Goal: Task Accomplishment & Management: Manage account settings

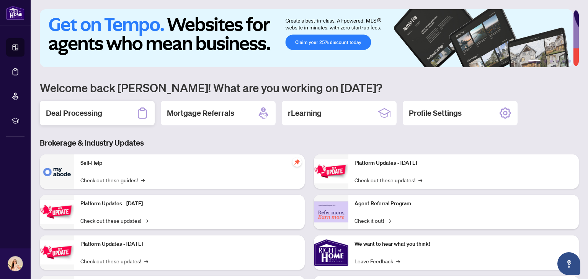
click at [108, 115] on div "Deal Processing" at bounding box center [97, 113] width 115 height 24
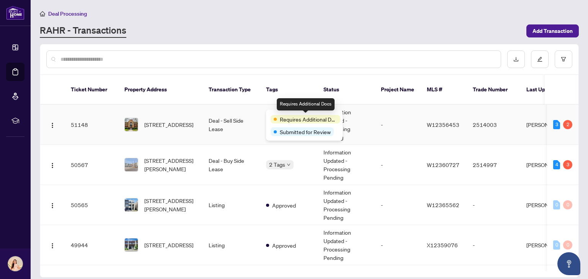
click at [277, 119] on div "Requires Additional Docs" at bounding box center [305, 119] width 70 height 8
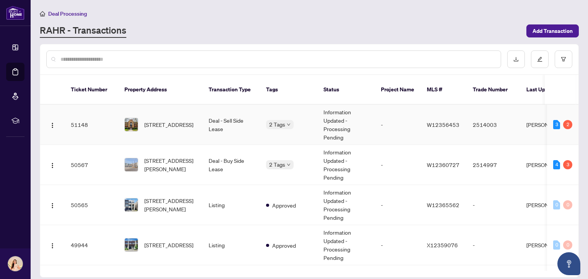
click at [230, 111] on td "Deal - Sell Side Lease" at bounding box center [230, 125] width 57 height 40
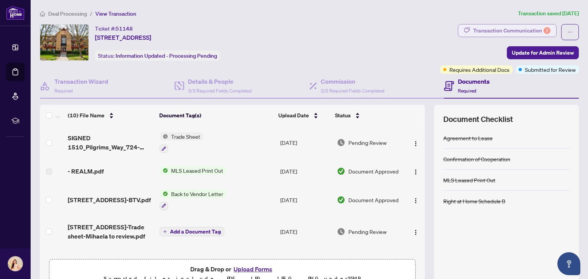
click at [533, 32] on div "Transaction Communication 2" at bounding box center [511, 30] width 77 height 12
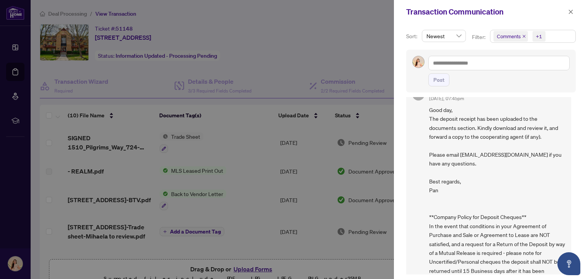
scroll to position [342, 0]
click at [570, 10] on icon "close" at bounding box center [570, 11] width 5 height 5
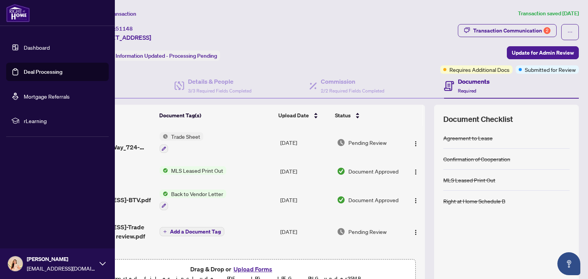
click at [50, 44] on link "Dashboard" at bounding box center [37, 47] width 26 height 7
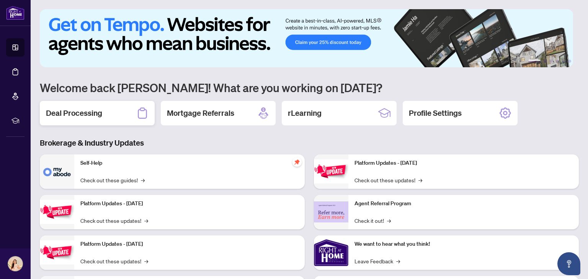
click at [117, 106] on div "Deal Processing" at bounding box center [97, 113] width 115 height 24
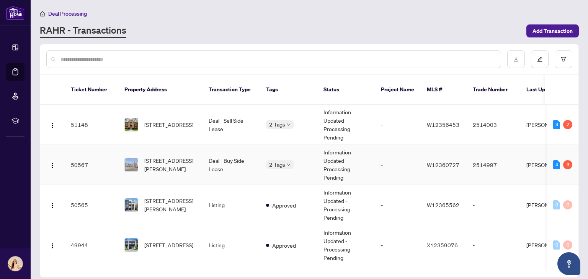
click at [249, 158] on td "Deal - Buy Side Lease" at bounding box center [230, 165] width 57 height 40
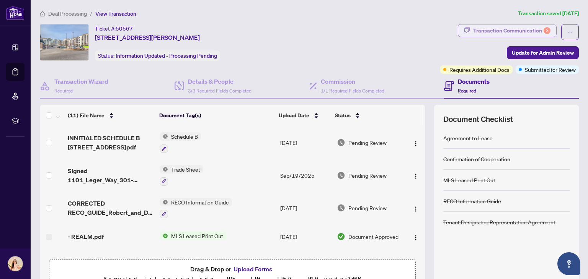
click at [510, 32] on div "Transaction Communication 3" at bounding box center [511, 30] width 77 height 12
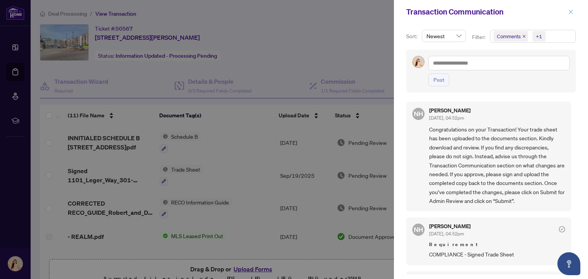
click at [572, 11] on icon "close" at bounding box center [570, 11] width 5 height 5
